Goal: Entertainment & Leisure: Consume media (video, audio)

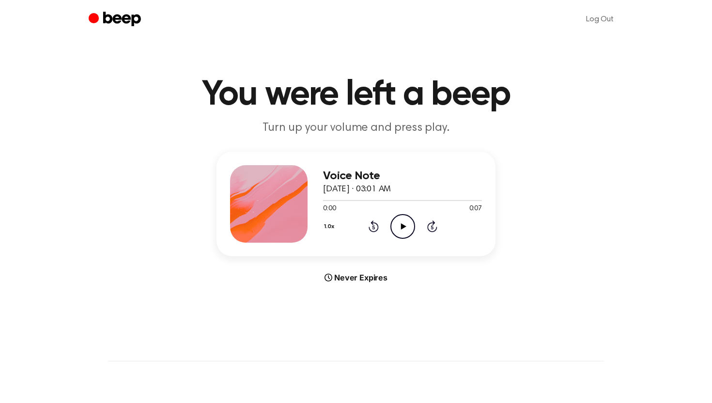
click at [408, 226] on icon "Play Audio" at bounding box center [402, 226] width 25 height 25
click at [408, 226] on icon "Pause Audio" at bounding box center [402, 226] width 25 height 25
